Goal: Understand process/instructions

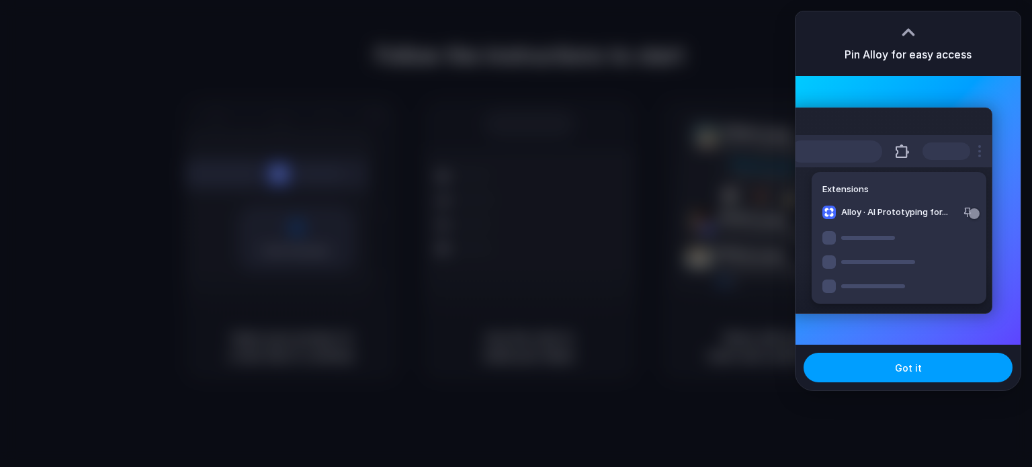
click at [847, 360] on button "Got it" at bounding box center [908, 368] width 209 height 30
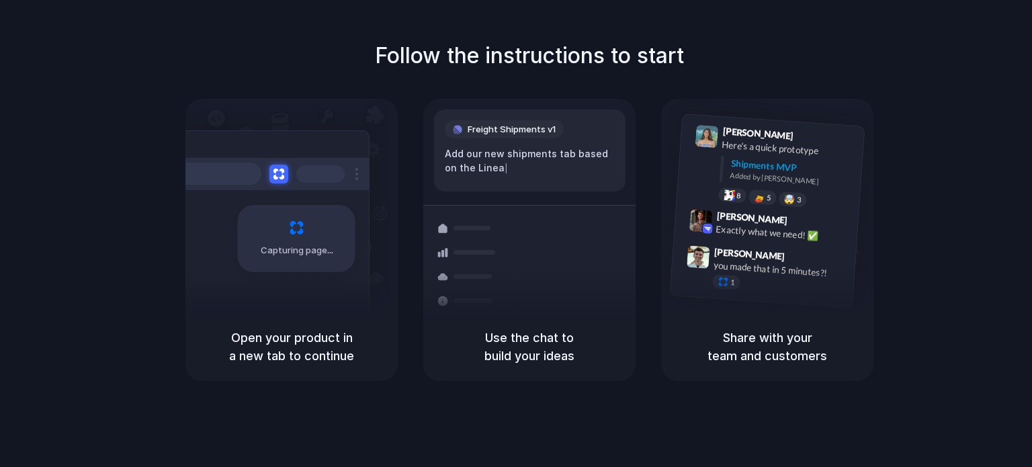
click at [309, 365] on div "Open your product in a new tab to continue" at bounding box center [291, 346] width 212 height 69
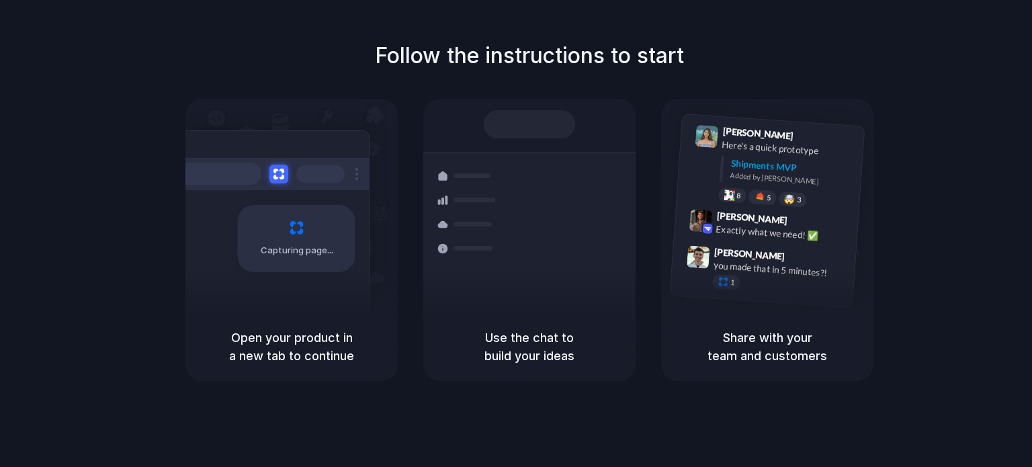
drag, startPoint x: 309, startPoint y: 365, endPoint x: 351, endPoint y: 89, distance: 278.7
click at [351, 89] on div "Follow the instructions to start Capturing page Open your product in a new tab …" at bounding box center [529, 210] width 1032 height 341
click at [306, 241] on div "Capturing page" at bounding box center [297, 238] width 118 height 67
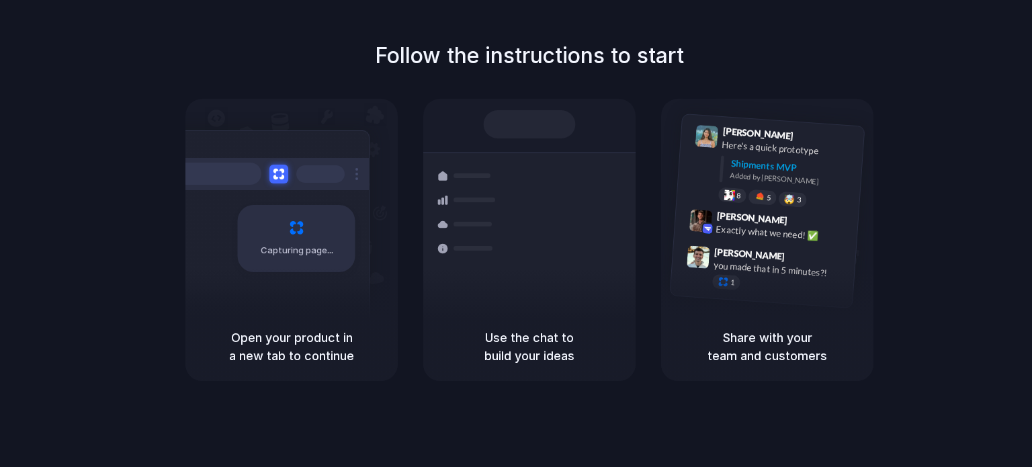
click at [306, 241] on div "Capturing page" at bounding box center [297, 238] width 118 height 67
